Goal: Complete application form

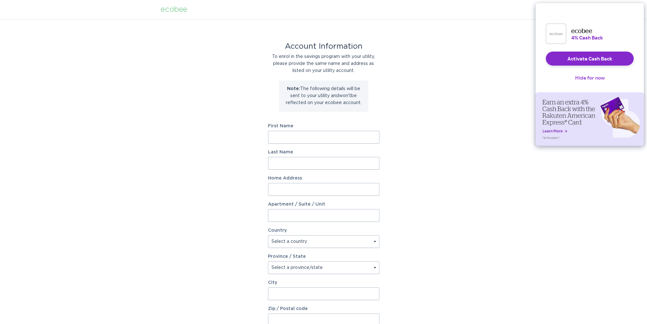
click at [585, 81] on button "Hide for now" at bounding box center [590, 78] width 40 height 14
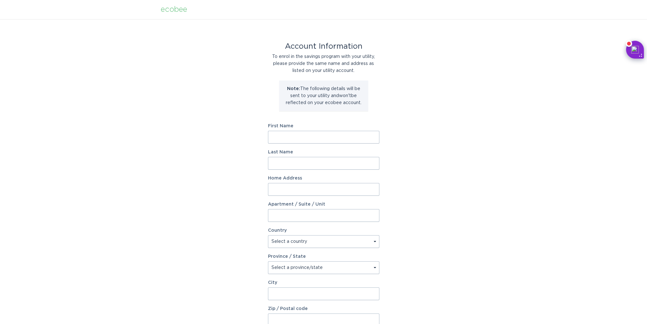
click at [327, 137] on input "First Name" at bounding box center [323, 137] width 111 height 13
type input "[PERSON_NAME]"
type input "[STREET_ADDRESS][PERSON_NAME]"
select select "US"
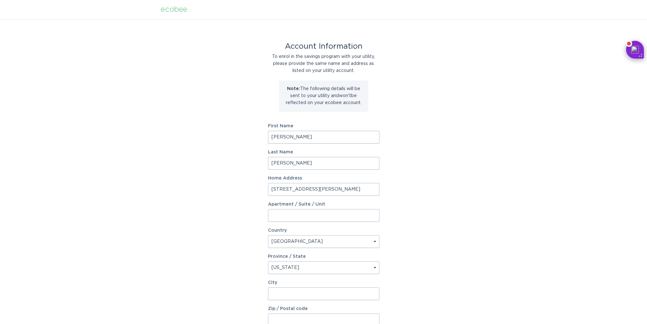
select select "NC"
type input "[PERSON_NAME]"
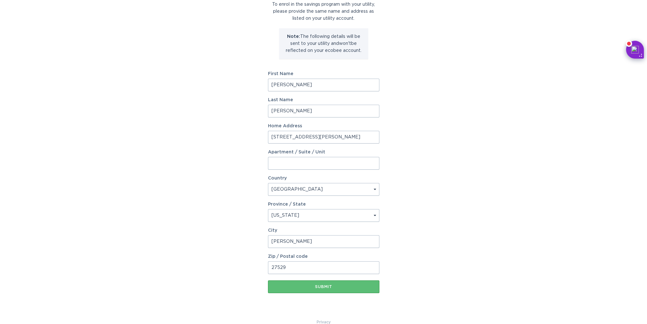
scroll to position [63, 0]
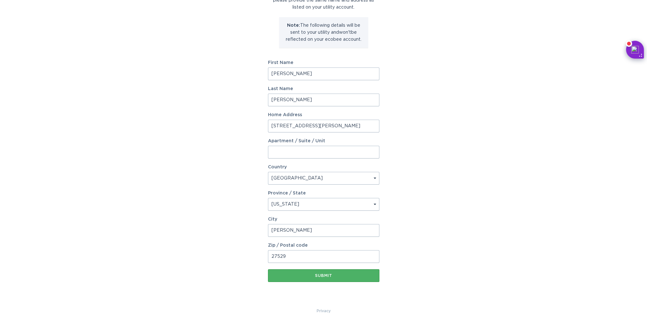
type input "27529"
click at [322, 274] on div "Submit" at bounding box center [323, 275] width 105 height 4
